Goal: Task Accomplishment & Management: Manage account settings

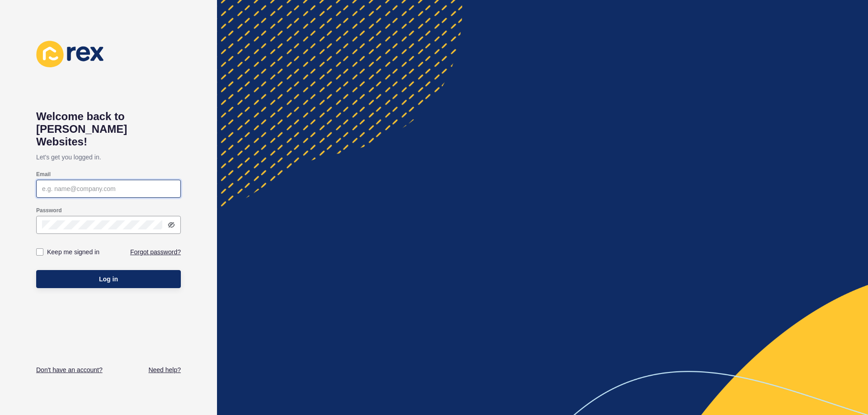
click at [90, 184] on input "Email" at bounding box center [108, 188] width 133 height 9
type input "[EMAIL_ADDRESS][DOMAIN_NAME]"
click at [36, 270] on button "Log in" at bounding box center [108, 279] width 145 height 18
click at [42, 249] on label at bounding box center [39, 252] width 7 height 7
click at [42, 249] on input "Keep me signed in" at bounding box center [41, 252] width 6 height 6
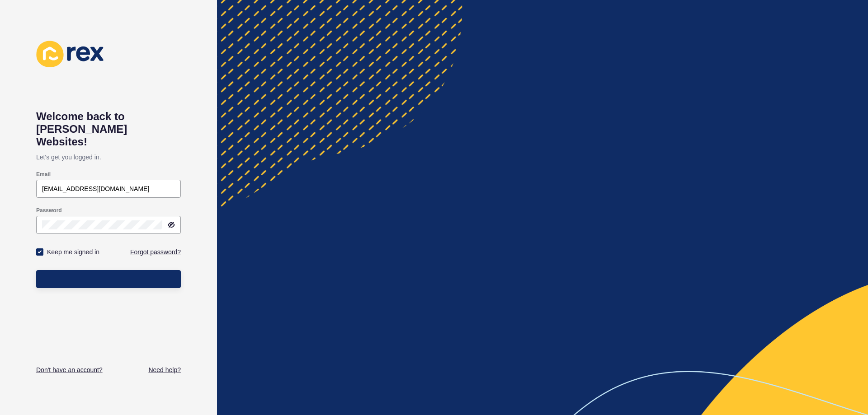
checkbox input "true"
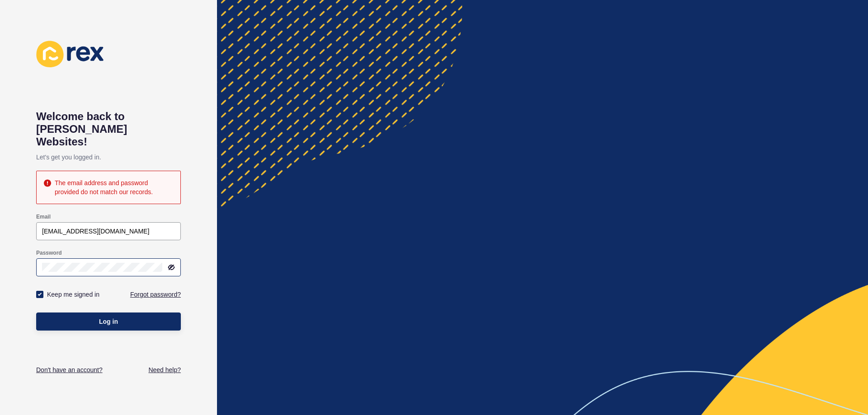
click at [165, 264] on div at bounding box center [168, 267] width 13 height 7
click at [173, 265] on icon at bounding box center [171, 267] width 5 height 5
click at [102, 317] on span "Log in" at bounding box center [108, 321] width 19 height 9
drag, startPoint x: 54, startPoint y: 220, endPoint x: 14, endPoint y: 222, distance: 39.8
click at [15, 221] on div "Welcome back to [PERSON_NAME] Websites! Let's get you logged in. The email addr…" at bounding box center [108, 207] width 217 height 415
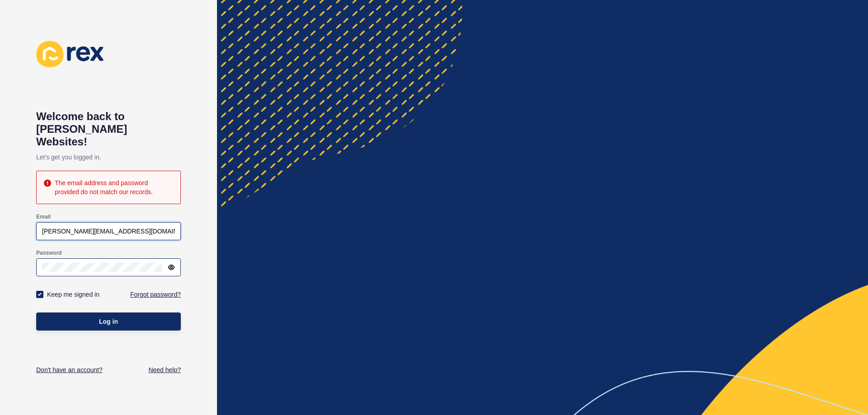
type input "[PERSON_NAME][EMAIL_ADDRESS][DOMAIN_NAME]"
click at [0, 251] on html "Welcome back to [PERSON_NAME] Websites! Let's get you logged in. The email addr…" at bounding box center [434, 207] width 868 height 415
click at [41, 285] on div "Keep me signed in" at bounding box center [72, 295] width 74 height 20
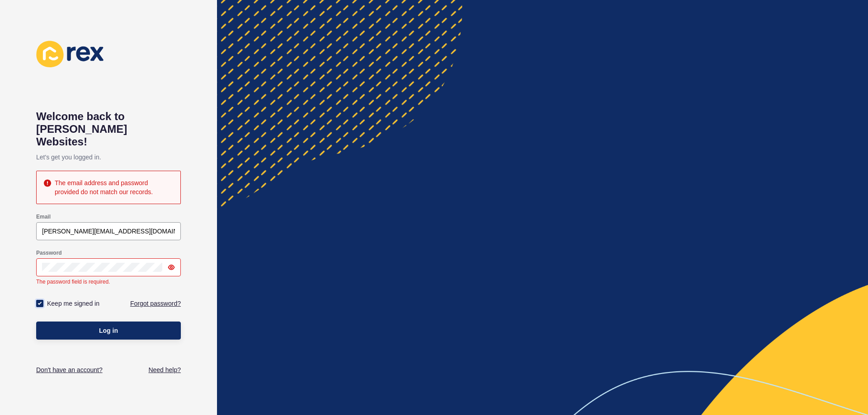
click at [36, 300] on label at bounding box center [39, 303] width 7 height 7
click at [38, 301] on input "Keep me signed in" at bounding box center [41, 304] width 6 height 6
checkbox input "false"
click at [104, 322] on button "Log in" at bounding box center [108, 331] width 145 height 18
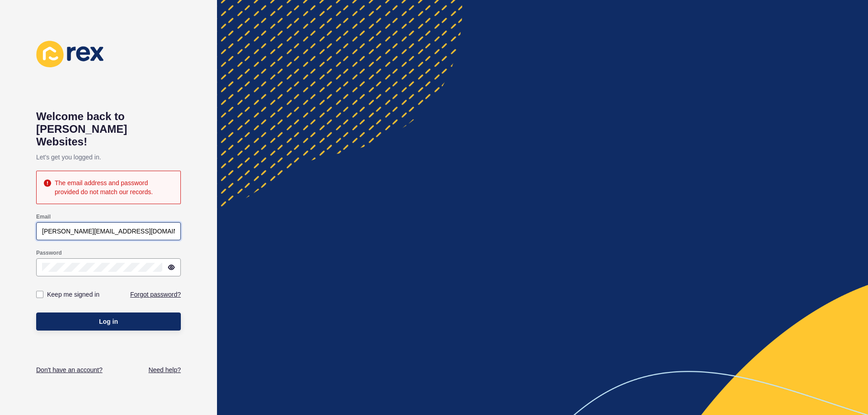
drag, startPoint x: 123, startPoint y: 221, endPoint x: -78, endPoint y: 213, distance: 201.2
click at [0, 213] on html "Welcome back to [PERSON_NAME] Websites! Let's get you logged in. The email addr…" at bounding box center [434, 207] width 868 height 415
type input "[EMAIL_ADDRESS][DOMAIN_NAME]"
click at [0, 245] on html "Welcome back to [PERSON_NAME] Websites! Let's get you logged in. The email addr…" at bounding box center [434, 207] width 868 height 415
click at [36, 313] on button "Log in" at bounding box center [108, 322] width 145 height 18
